Goal: Information Seeking & Learning: Learn about a topic

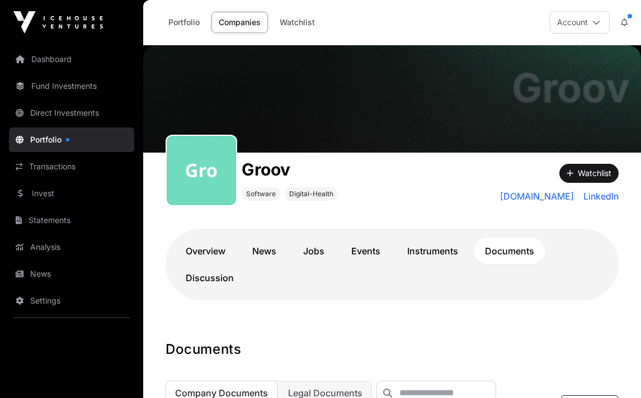
scroll to position [1480, 0]
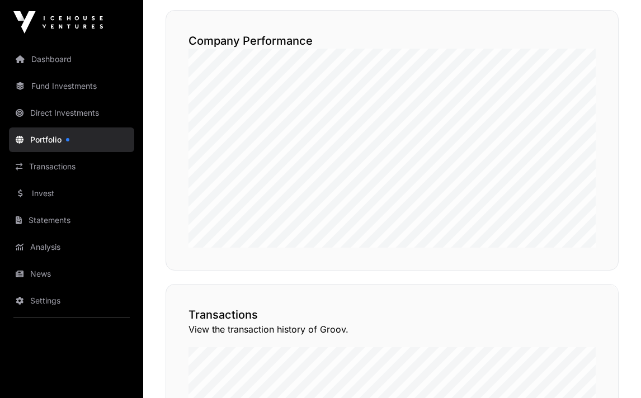
scroll to position [637, 0]
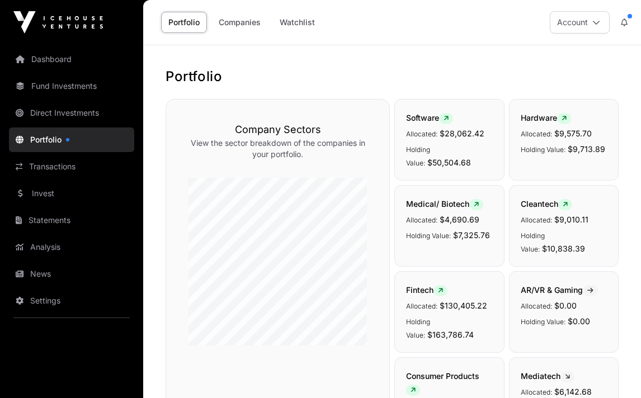
click at [231, 40] on div "Portfolio Companies Watchlist Account" at bounding box center [392, 22] width 485 height 45
click at [229, 18] on link "Companies" at bounding box center [240, 22] width 57 height 21
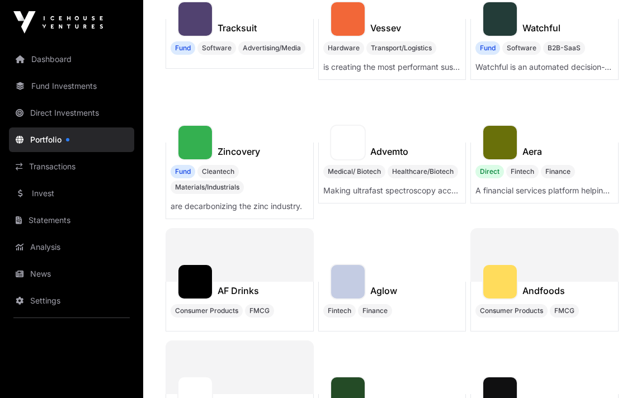
scroll to position [974, 0]
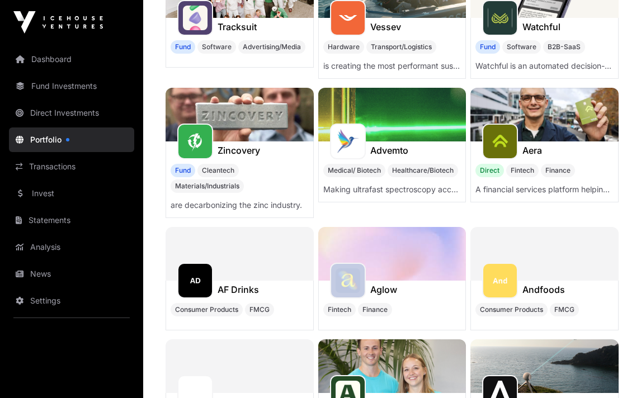
click at [542, 142] on img at bounding box center [545, 115] width 148 height 54
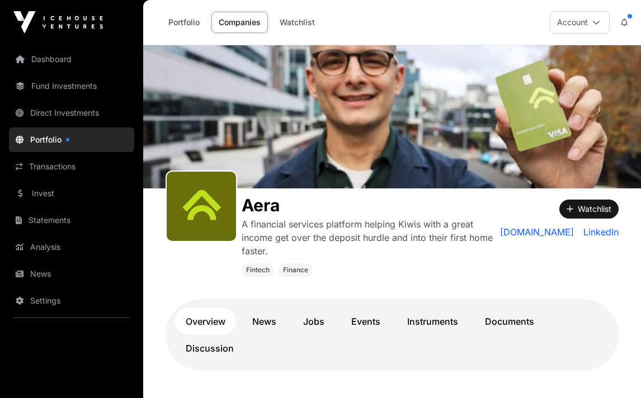
click at [504, 316] on link "Documents" at bounding box center [510, 321] width 72 height 27
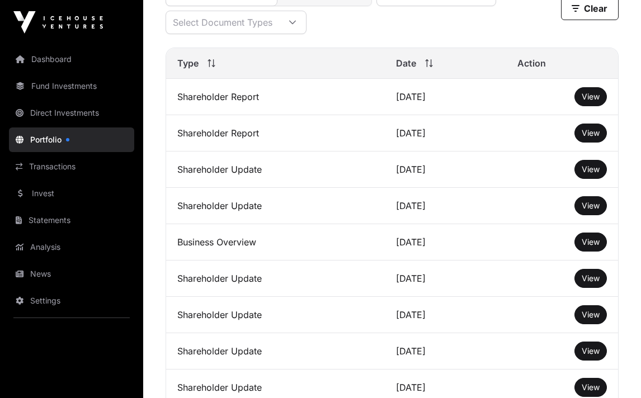
scroll to position [452, 0]
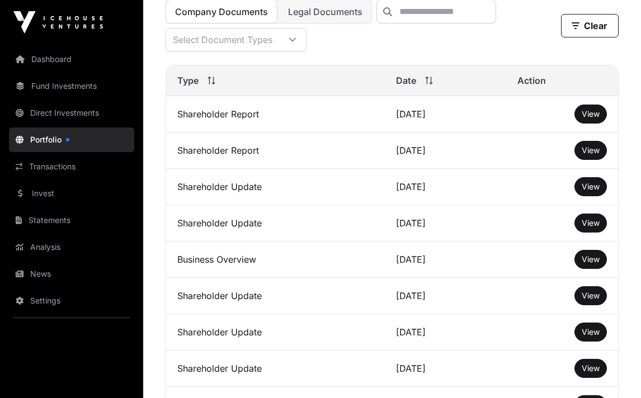
click at [590, 262] on span "View" at bounding box center [591, 260] width 18 height 10
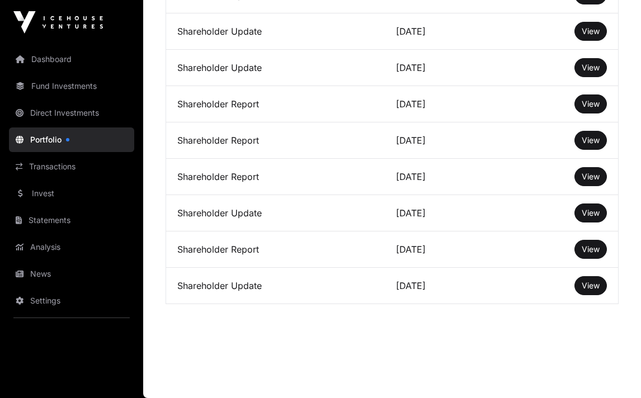
scroll to position [791, 0]
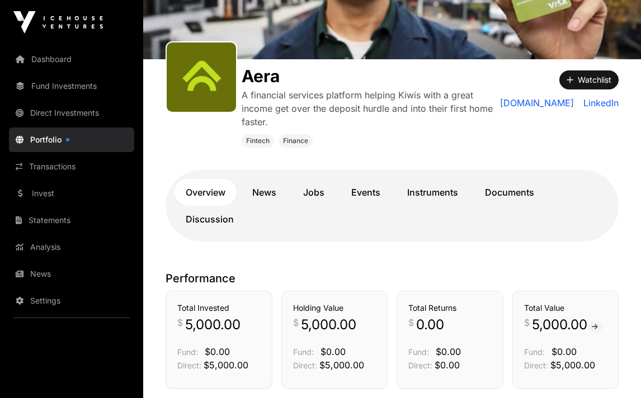
scroll to position [125, 0]
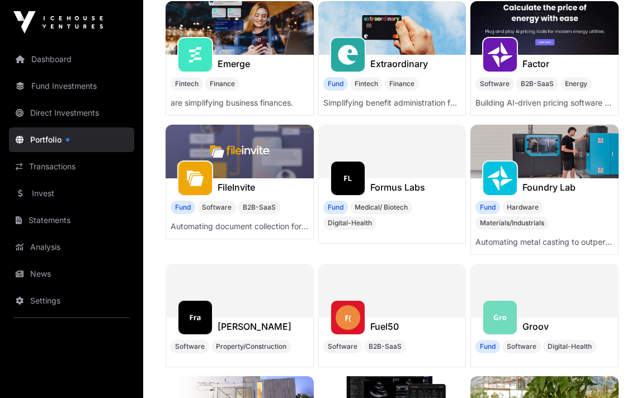
scroll to position [2172, 0]
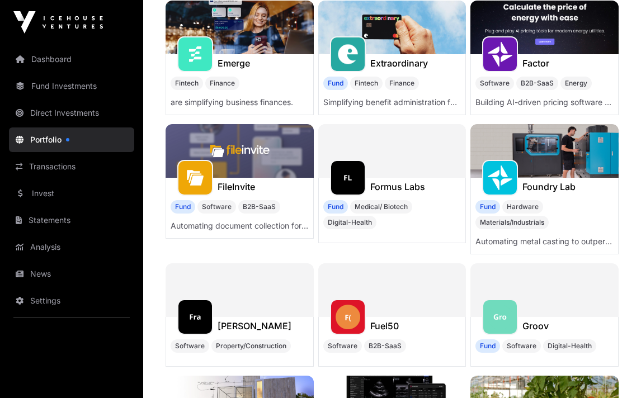
click at [502, 67] on img at bounding box center [500, 54] width 25 height 25
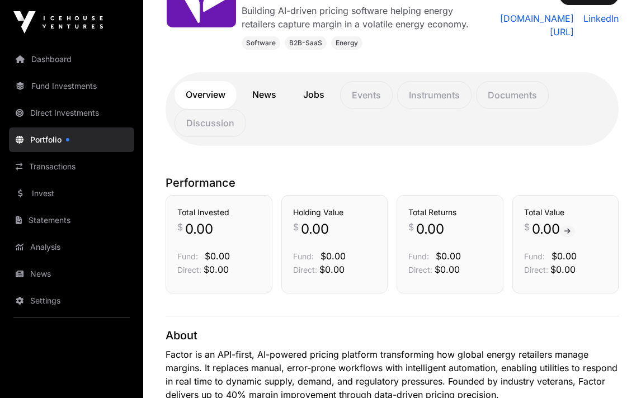
scroll to position [329, 0]
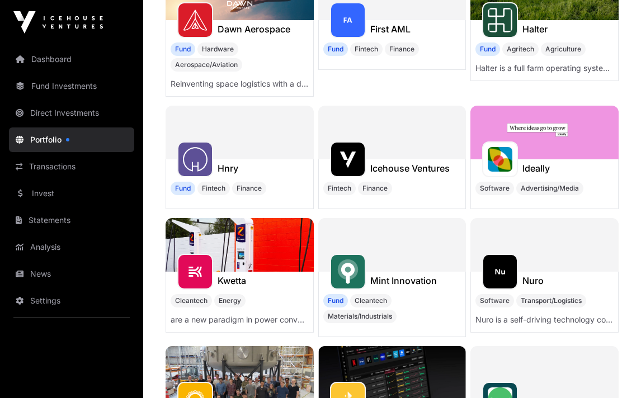
scroll to position [2172, 0]
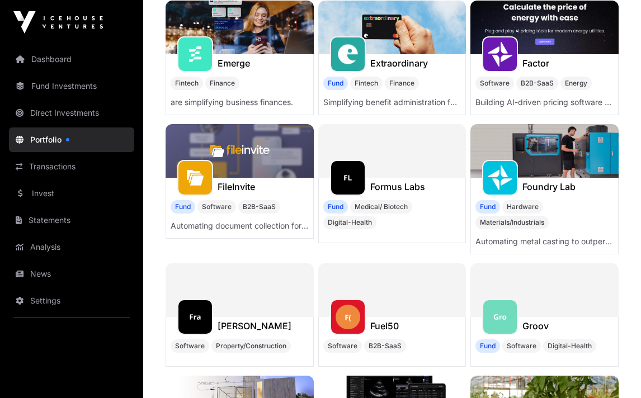
click at [206, 46] on img at bounding box center [240, 28] width 148 height 54
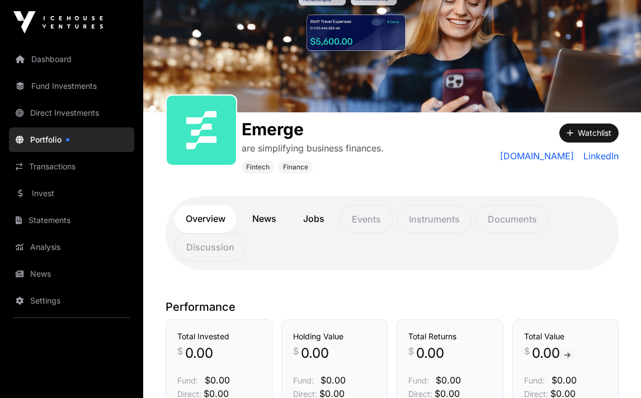
scroll to position [168, 0]
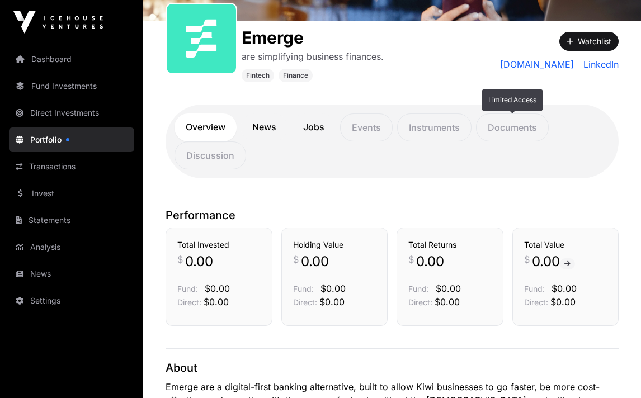
click at [519, 123] on p "Documents" at bounding box center [512, 128] width 73 height 28
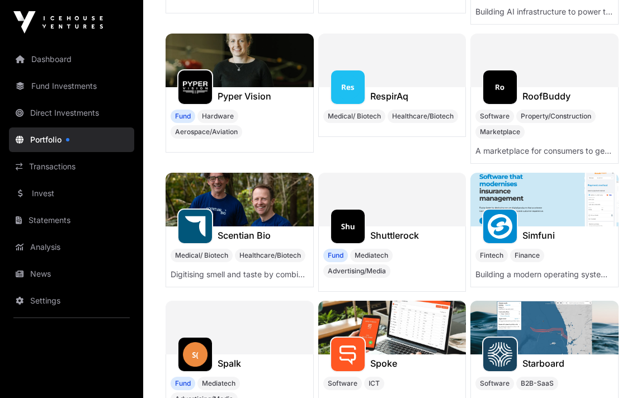
scroll to position [3279, 0]
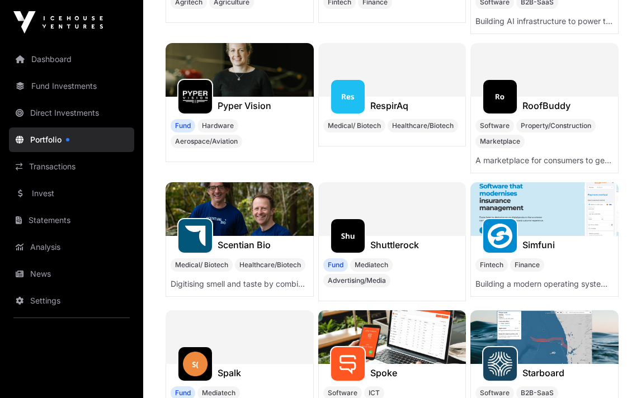
click at [561, 112] on h1 "RoofBuddy" at bounding box center [547, 105] width 48 height 13
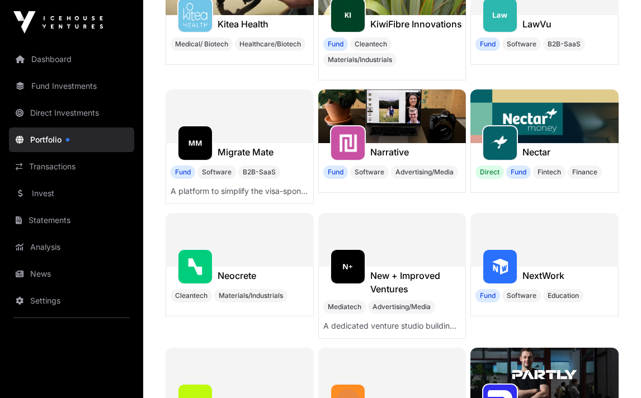
scroll to position [2842, 0]
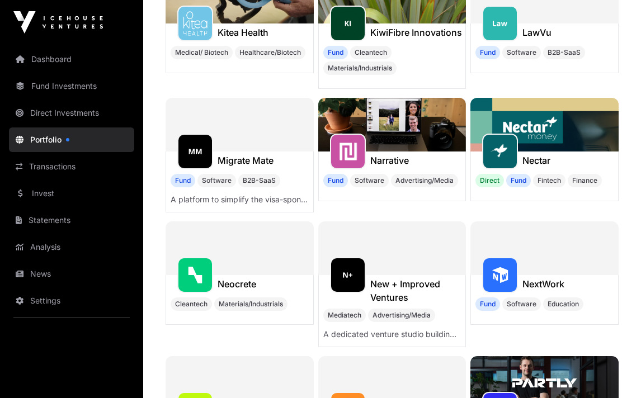
click at [518, 170] on div at bounding box center [500, 152] width 36 height 36
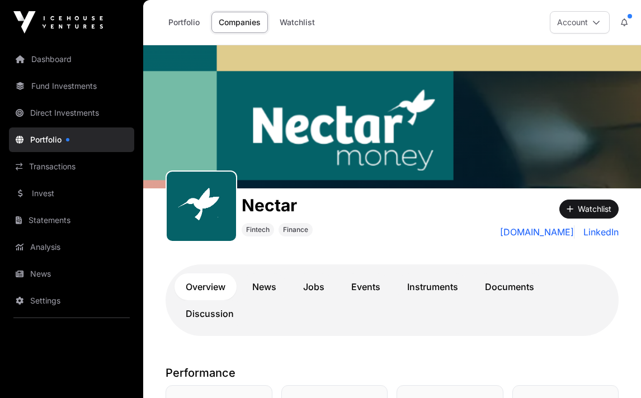
click at [512, 292] on link "Documents" at bounding box center [510, 287] width 72 height 27
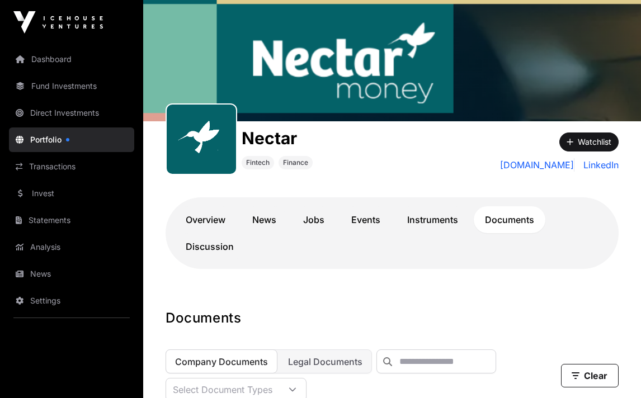
scroll to position [425, 0]
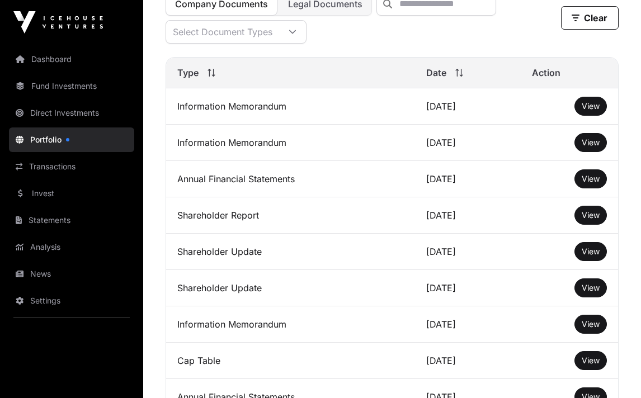
click at [595, 112] on link "View" at bounding box center [591, 106] width 18 height 11
